Goal: Communication & Community: Participate in discussion

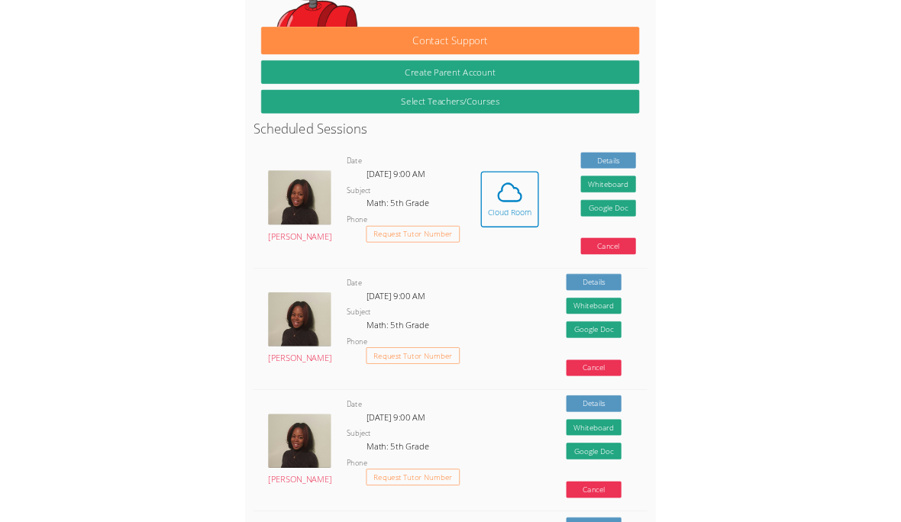
scroll to position [257, 0]
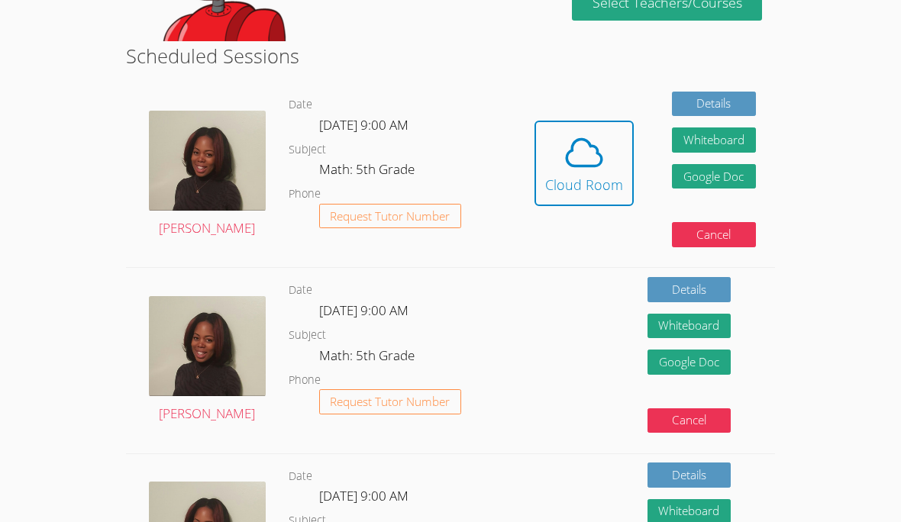
click at [625, 21] on body "Home Programs Sessions Tutors Messages Billing Logout Ja'Ceon Signed in success…" at bounding box center [450, 4] width 901 height 522
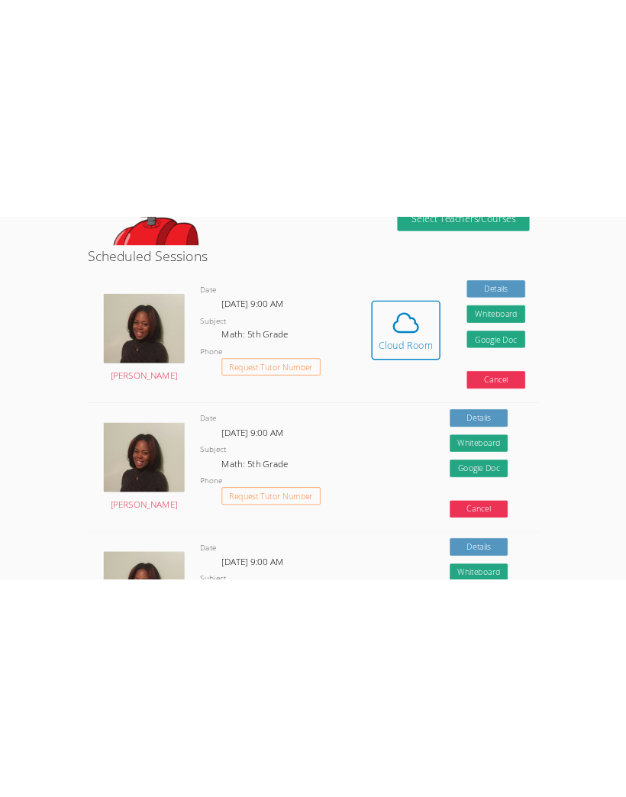
scroll to position [258, 0]
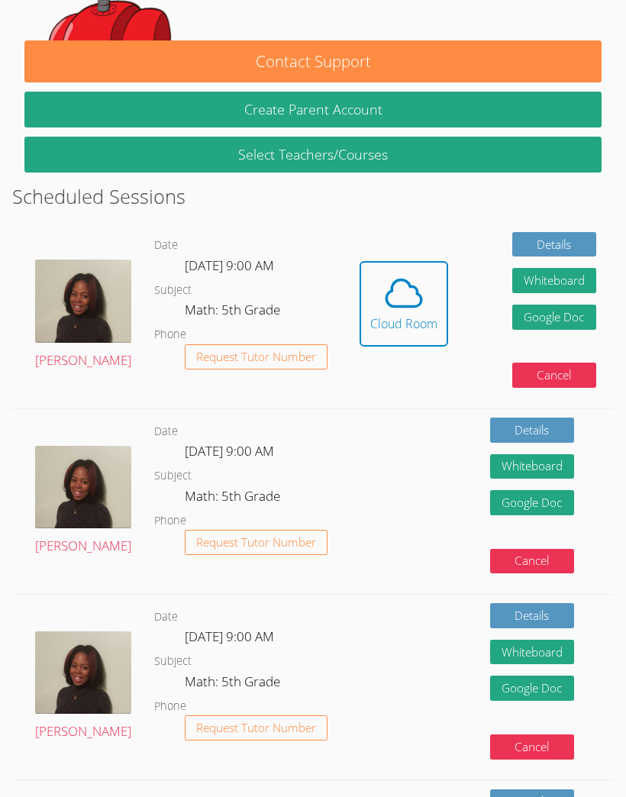
click at [397, 325] on div "Cloud Room" at bounding box center [403, 324] width 67 height 18
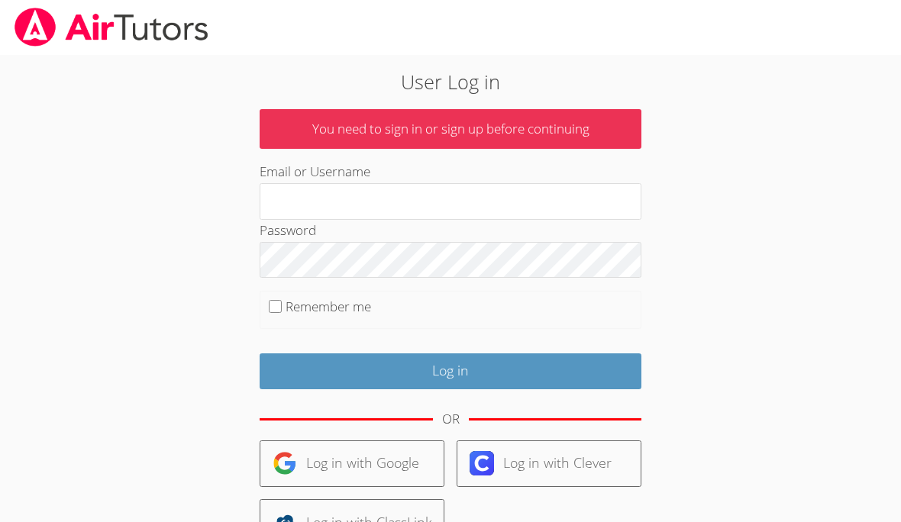
click at [483, 199] on input "Email or Username" at bounding box center [451, 201] width 382 height 37
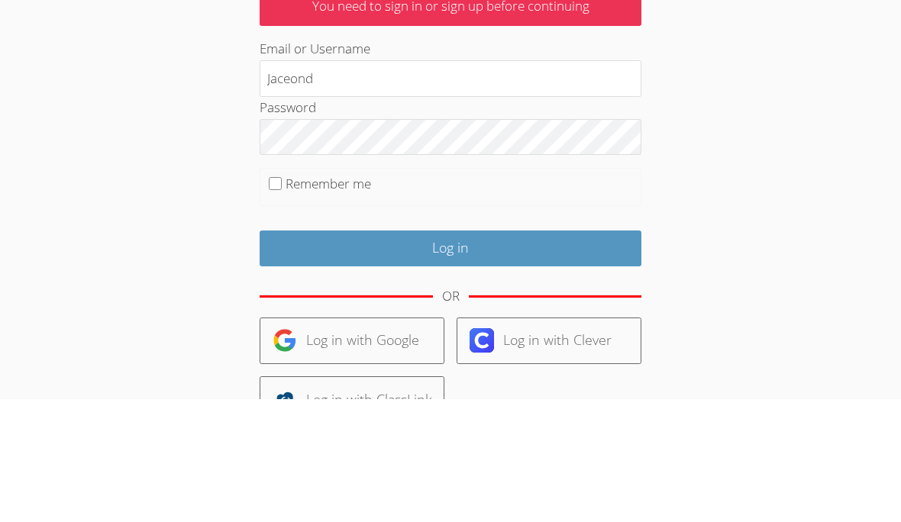
type input "Jaceond"
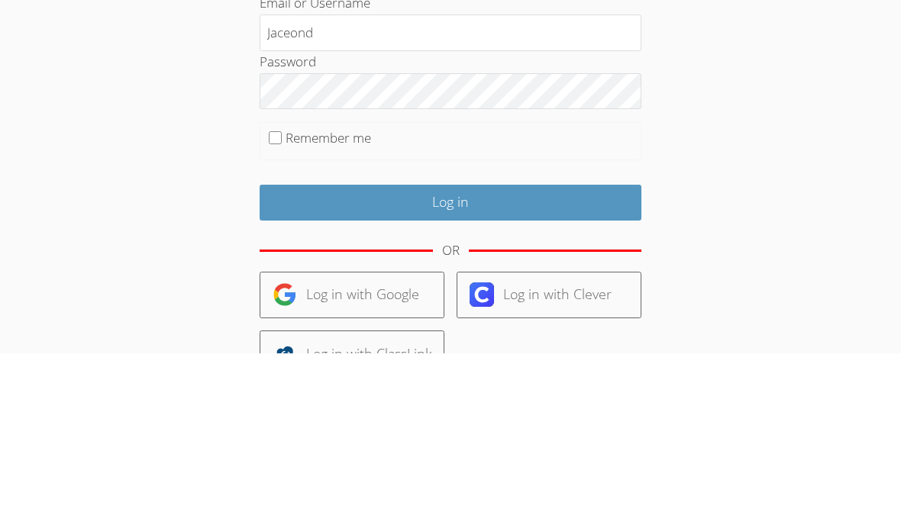
click at [566, 354] on input "Log in" at bounding box center [451, 372] width 382 height 36
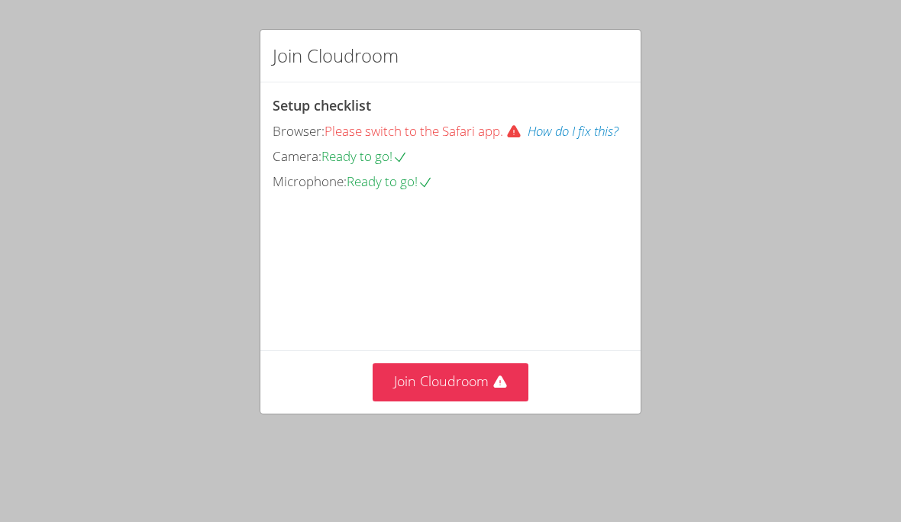
click at [496, 320] on video at bounding box center [387, 262] width 229 height 115
click at [480, 401] on button "Join Cloudroom" at bounding box center [451, 381] width 157 height 37
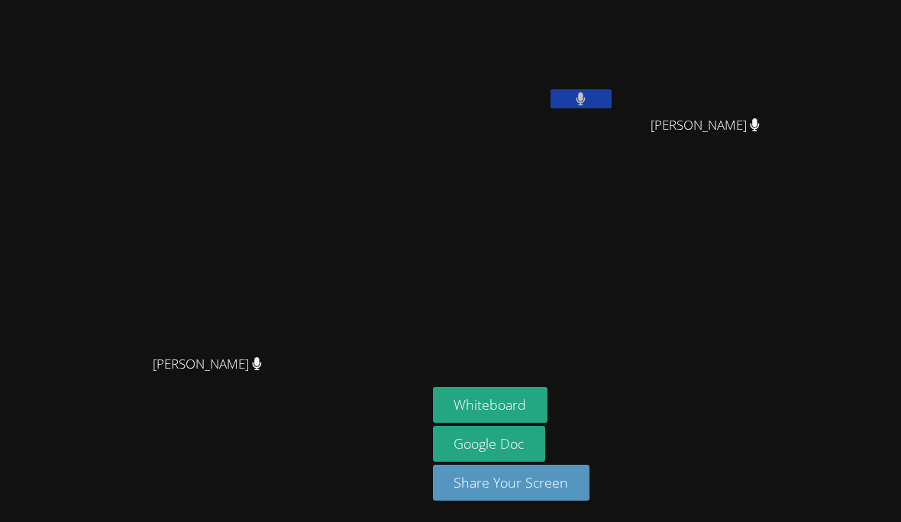
click at [548, 423] on button "Whiteboard" at bounding box center [490, 405] width 115 height 36
click at [794, 307] on aside "Ja'Ceon [PERSON_NAME] [PERSON_NAME] [PERSON_NAME] Whiteboard Google Doc Share Y…" at bounding box center [618, 261] width 382 height 522
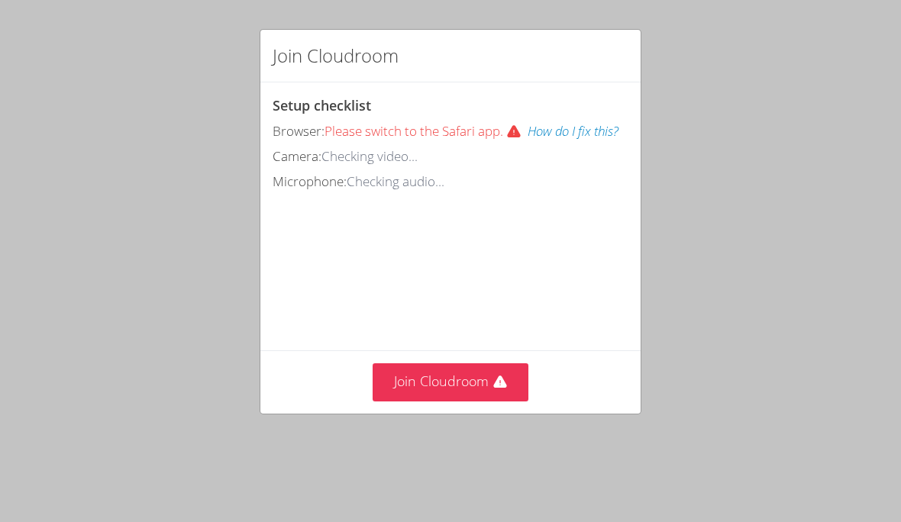
click at [380, 373] on button "Join Cloudroom" at bounding box center [451, 381] width 157 height 37
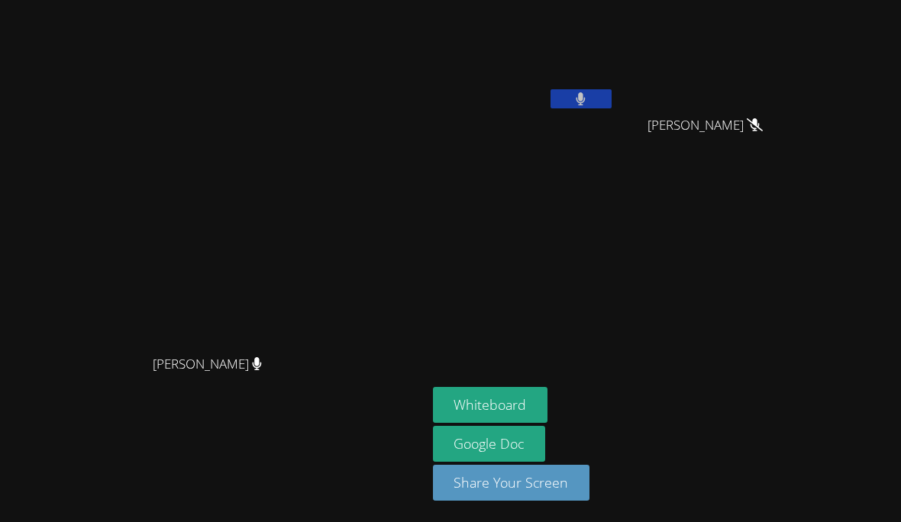
click at [519, 423] on button "Whiteboard" at bounding box center [490, 405] width 115 height 36
click at [803, 491] on div "Whiteboard Google Doc Share Your Screen" at bounding box center [618, 450] width 370 height 126
click at [680, 182] on aside "Ja'Ceon [PERSON_NAME] [PERSON_NAME] [PERSON_NAME] Whiteboard Google Doc Share Y…" at bounding box center [618, 261] width 382 height 522
click at [615, 87] on video at bounding box center [524, 57] width 182 height 102
click at [612, 89] on button at bounding box center [581, 98] width 61 height 19
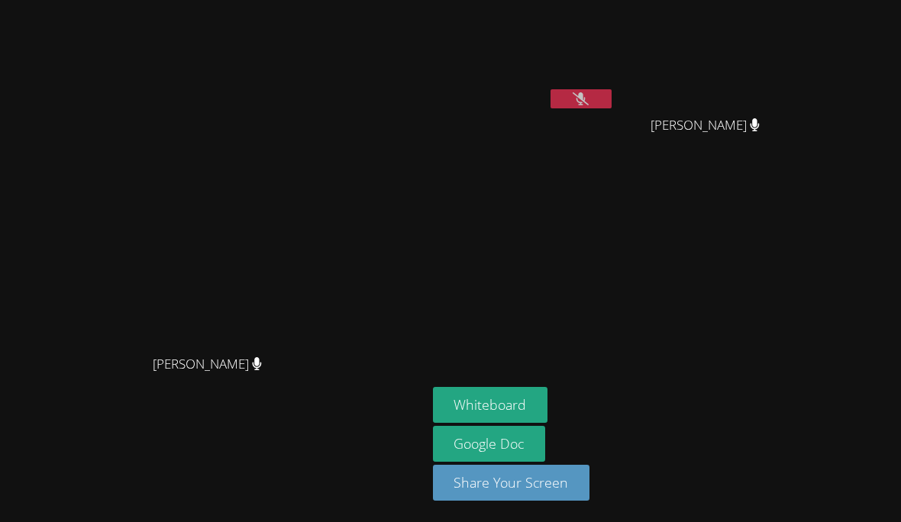
click at [612, 99] on button at bounding box center [581, 98] width 61 height 19
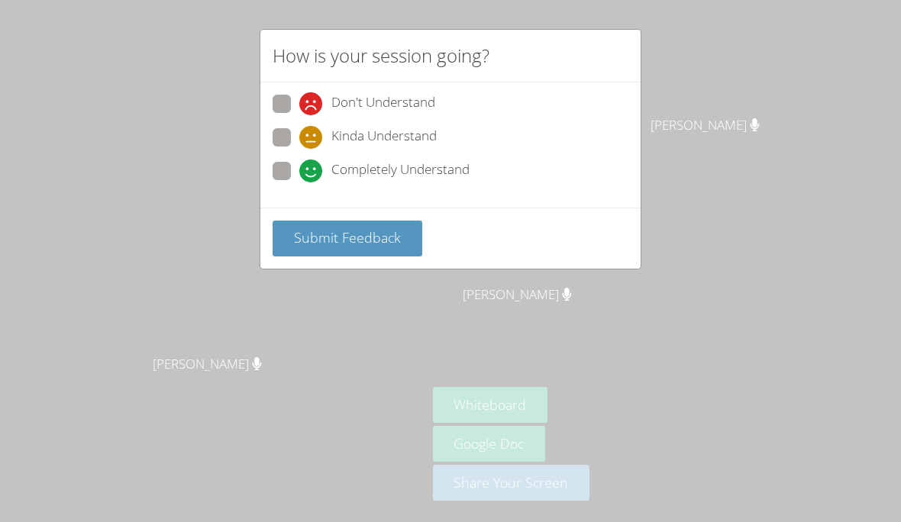
click at [299, 183] on span at bounding box center [299, 183] width 0 height 0
click at [299, 163] on input "Completely Understand" at bounding box center [305, 168] width 13 height 13
radio input "true"
click at [388, 231] on span "Submit Feedback" at bounding box center [347, 237] width 107 height 18
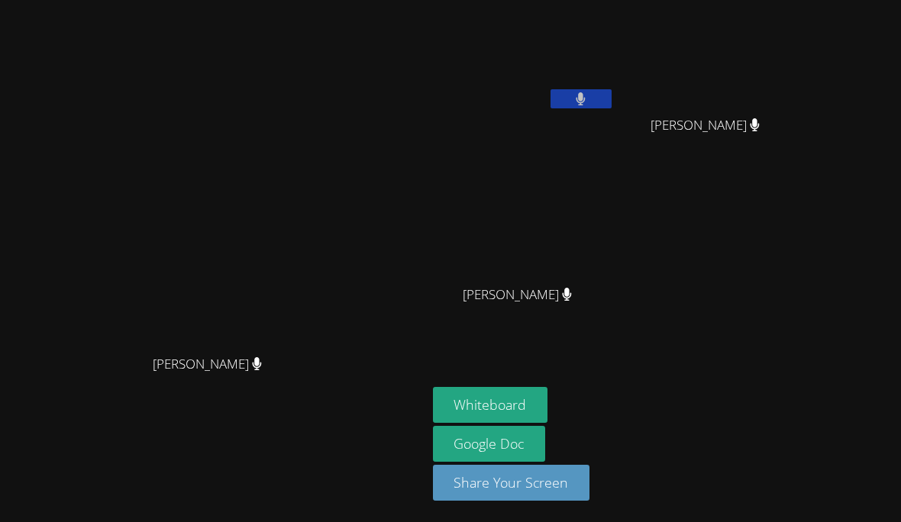
click at [709, 187] on div "Ja'Ceon Douglas Ryder Paul Ryder Paul Makenzie Morris Makenzie Morris" at bounding box center [618, 172] width 370 height 333
